Goal: Complete application form: Complete application form

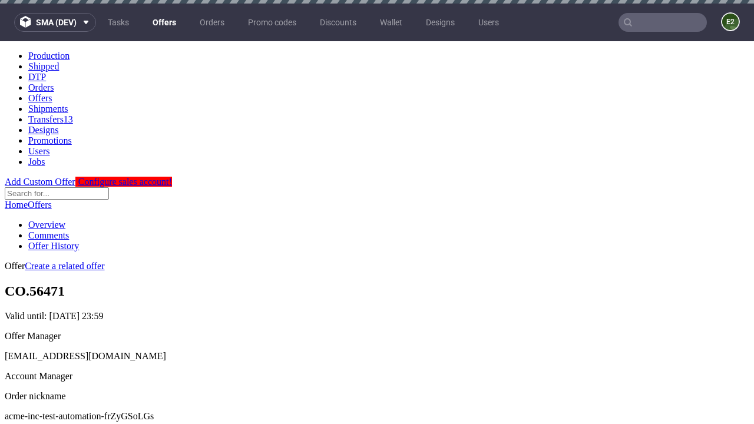
scroll to position [117, 0]
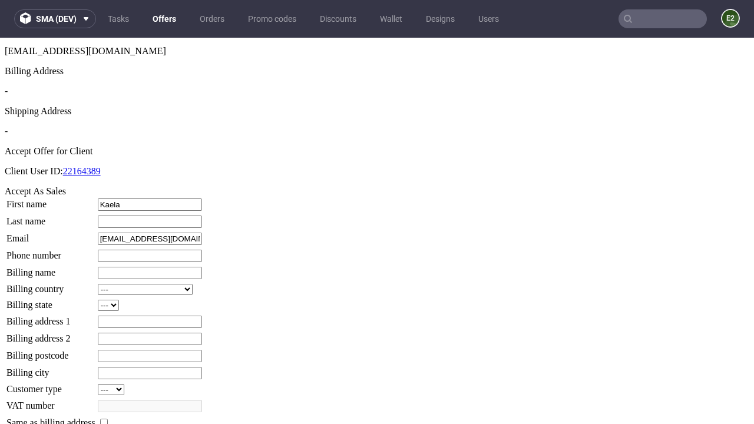
type input "Kaela"
type input "Kiehn"
type input "1509813888"
type input "Estella.Kassulke"
select select "13"
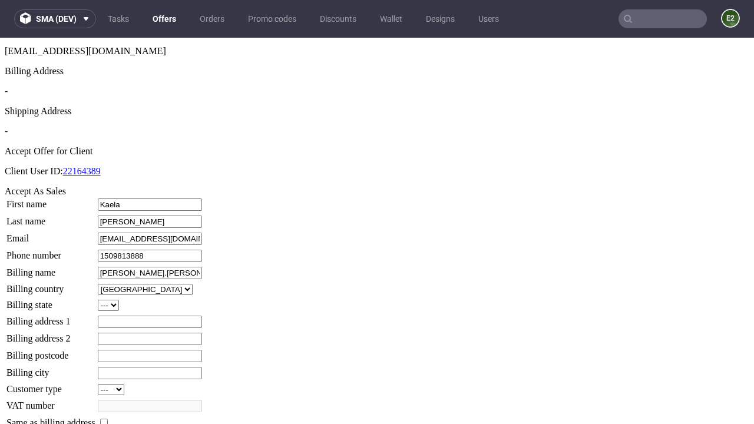
type input "Estella.Kassulke"
type input "6 Little Court"
select select "132"
type input "6 Little Court"
type input "KA4 7SS"
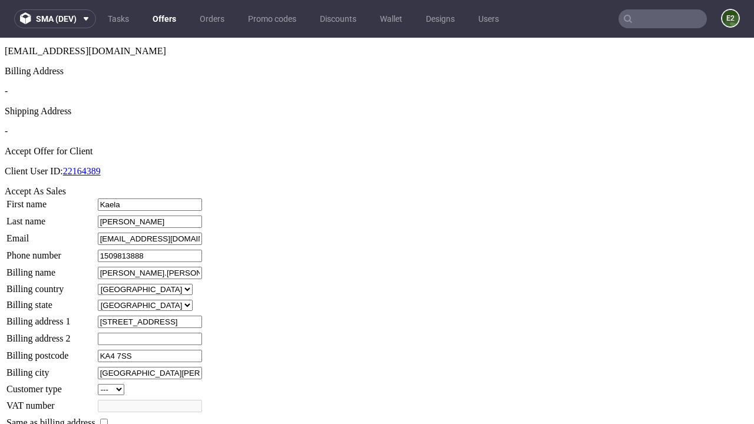
type input "South Larkin End"
click at [108, 419] on input "checkbox" at bounding box center [104, 423] width 8 height 8
checkbox input "true"
type input "Estella.Kassulke"
select select "13"
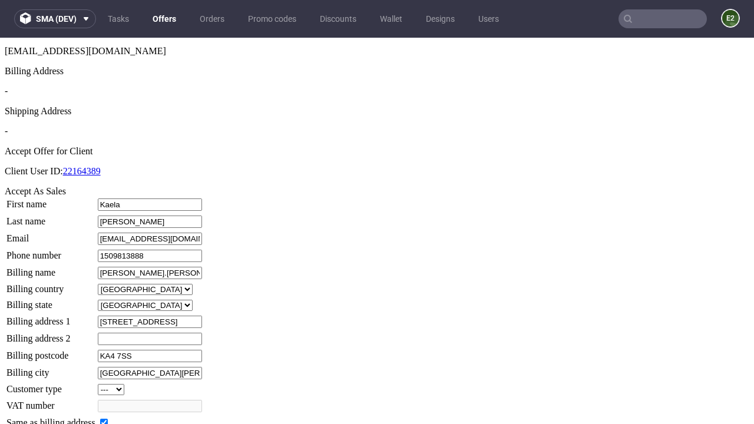
type input "6 Little Court"
type input "KA4 7SS"
type input "South Larkin End"
select select "132"
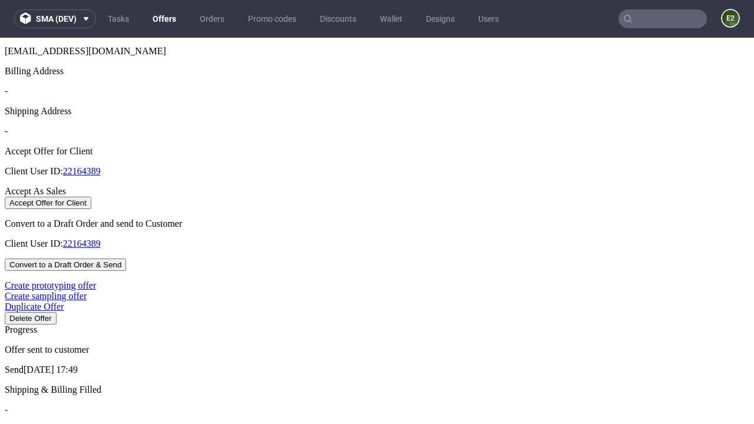
select select "13"
select select "132"
select select "13"
select select "132"
